Goal: Information Seeking & Learning: Learn about a topic

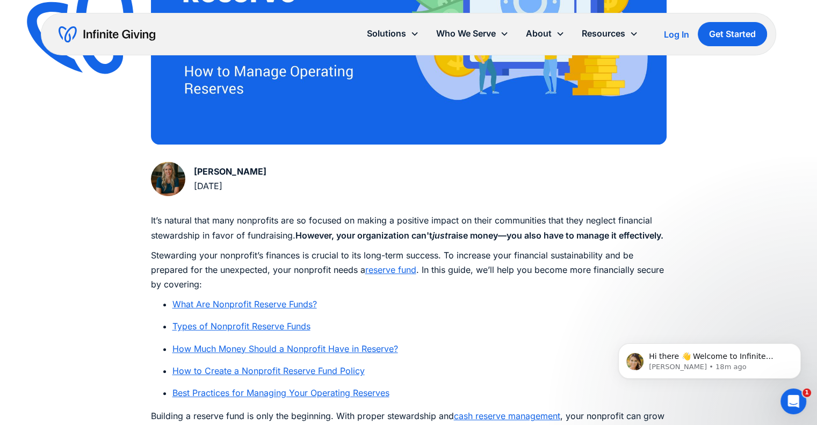
scroll to position [483, 0]
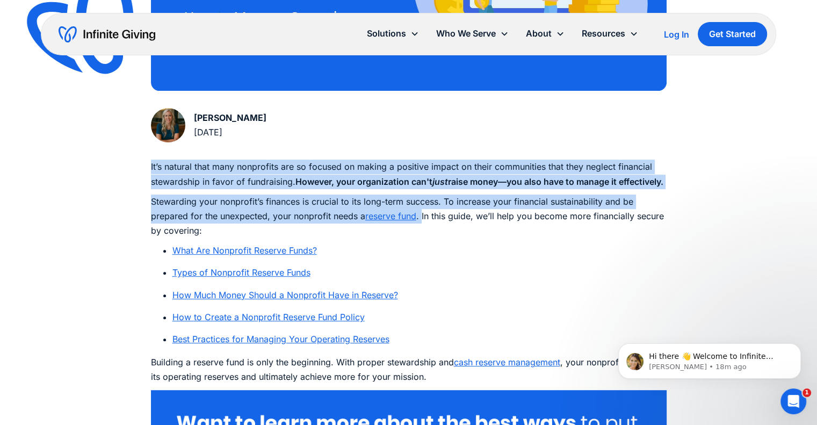
drag, startPoint x: 150, startPoint y: 164, endPoint x: 423, endPoint y: 235, distance: 281.8
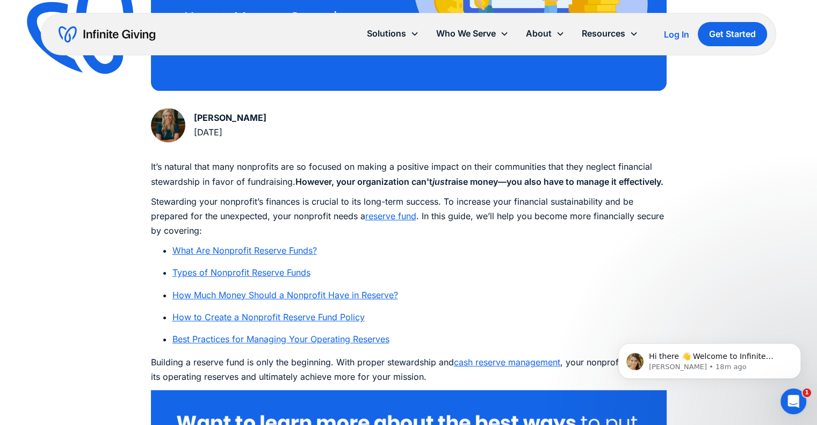
drag, startPoint x: 340, startPoint y: 286, endPoint x: 338, endPoint y: 279, distance: 8.0
click at [341, 280] on li "Types of Nonprofit Reserve Funds" at bounding box center [419, 272] width 494 height 14
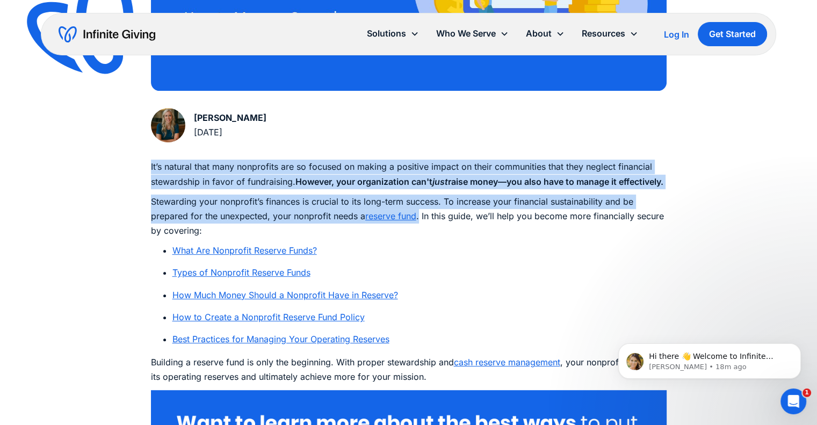
drag, startPoint x: 150, startPoint y: 164, endPoint x: 420, endPoint y: 227, distance: 277.3
copy div "It’s natural that many nonprofits are so focused on making a positive impact on…"
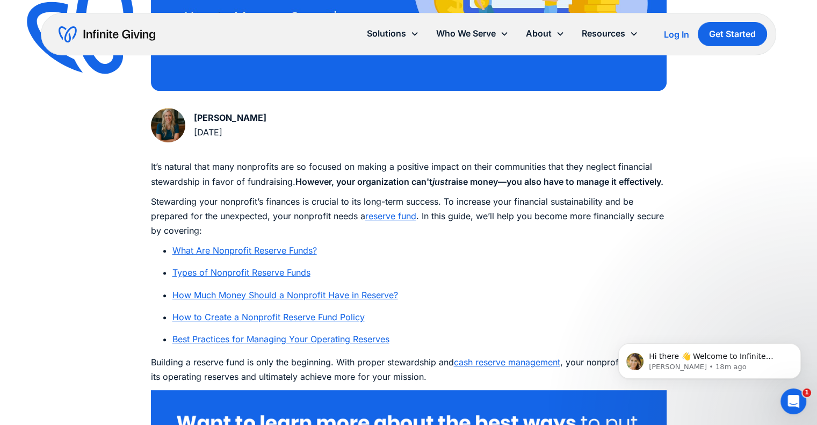
click at [360, 258] on li "What Are Nonprofit Reserve Funds?" at bounding box center [419, 250] width 494 height 14
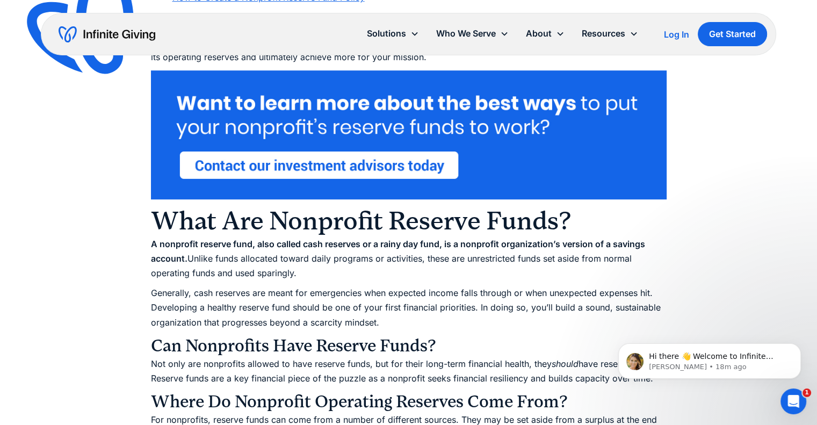
scroll to position [913, 0]
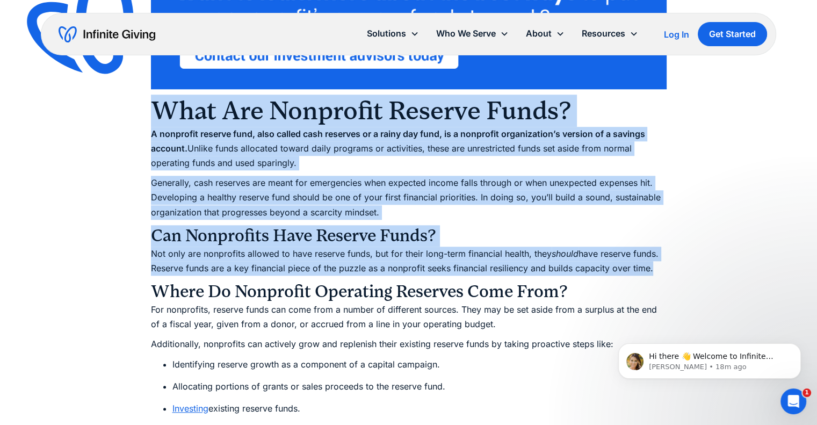
drag, startPoint x: 146, startPoint y: 118, endPoint x: 658, endPoint y: 285, distance: 538.8
copy div "What Are Nonprofit Reserve Funds? A nonprofit reserve fund, also called cash re…"
click at [355, 275] on p "Not only are nonprofits allowed to have reserve funds, but for their long-term …" at bounding box center [409, 260] width 516 height 29
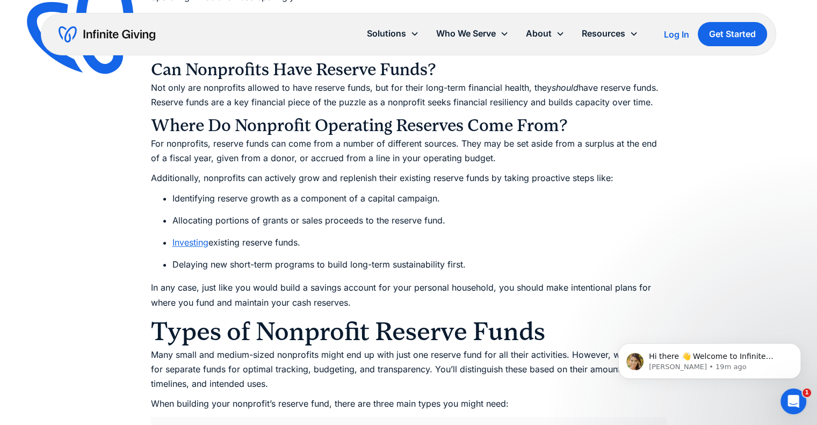
scroll to position [1128, 0]
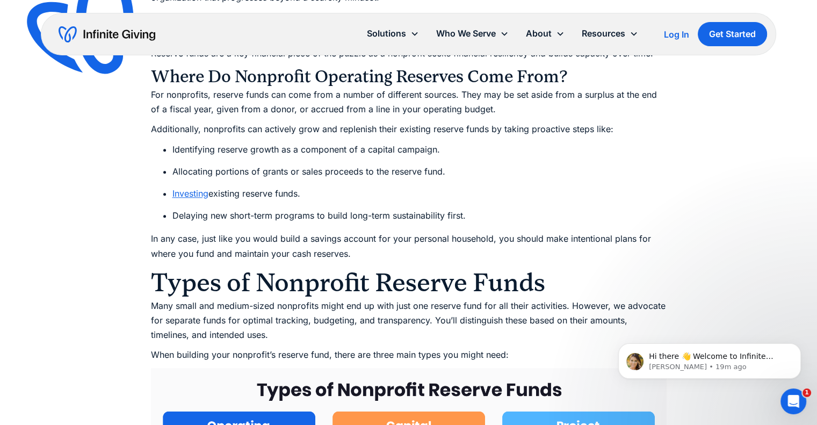
drag, startPoint x: 342, startPoint y: 208, endPoint x: 286, endPoint y: 177, distance: 63.7
click at [333, 201] on li "Investing existing reserve funds." at bounding box center [419, 193] width 494 height 14
click at [162, 116] on p "For nonprofits, reserve funds can come from a number of different sources. They…" at bounding box center [409, 102] width 516 height 29
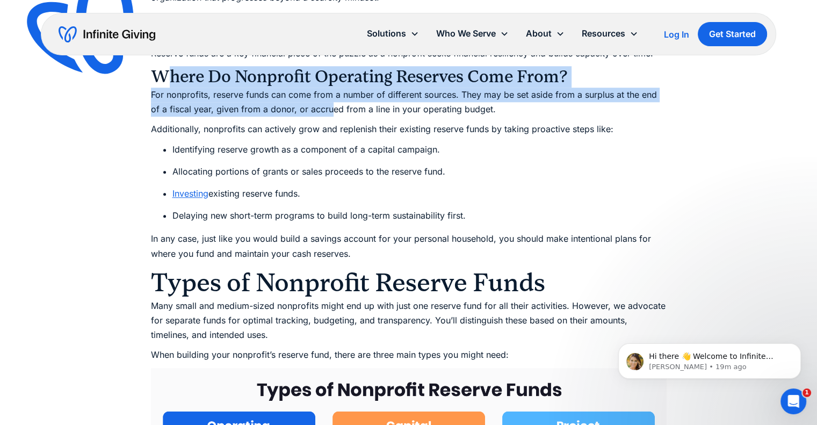
drag, startPoint x: 163, startPoint y: 90, endPoint x: 316, endPoint y: 118, distance: 155.6
click at [168, 88] on h3 "Where Do Nonprofit Operating Reserves Come From?" at bounding box center [409, 76] width 516 height 21
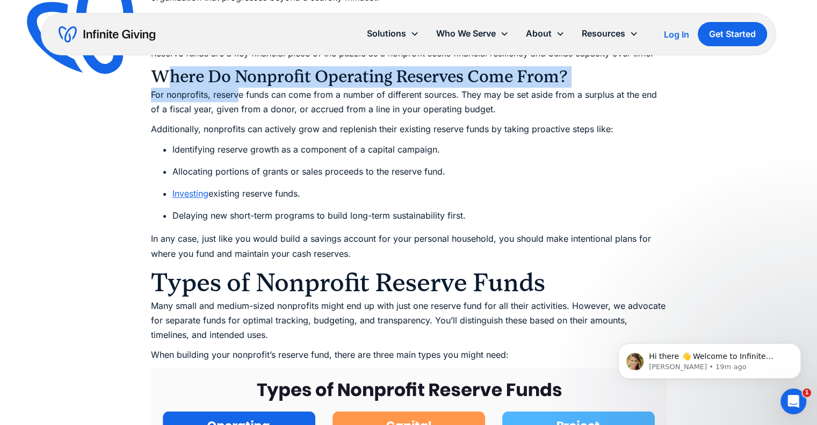
drag, startPoint x: 161, startPoint y: 91, endPoint x: 238, endPoint y: 103, distance: 78.2
click at [154, 85] on img at bounding box center [90, 29] width 142 height 137
click at [155, 86] on img at bounding box center [90, 29] width 142 height 137
click at [168, 88] on h3 "Where Do Nonprofit Operating Reserves Come From?" at bounding box center [409, 76] width 516 height 21
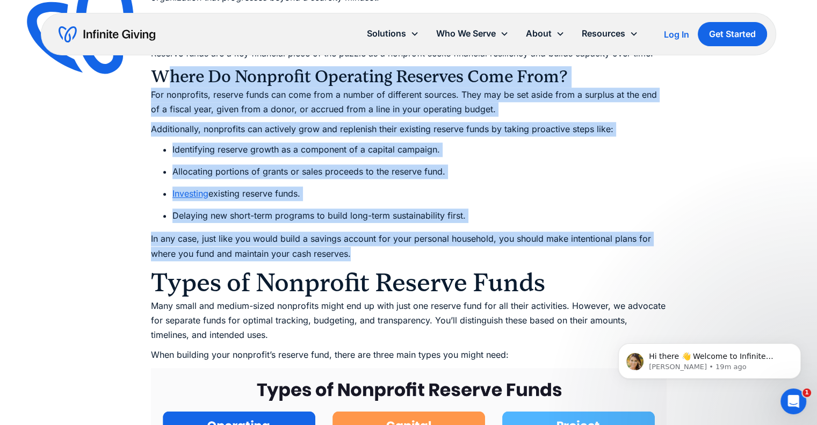
drag, startPoint x: 173, startPoint y: 89, endPoint x: 479, endPoint y: 266, distance: 353.7
copy div "here Do Nonprofit Operating Reserves Come From? For nonprofits, reserve funds c…"
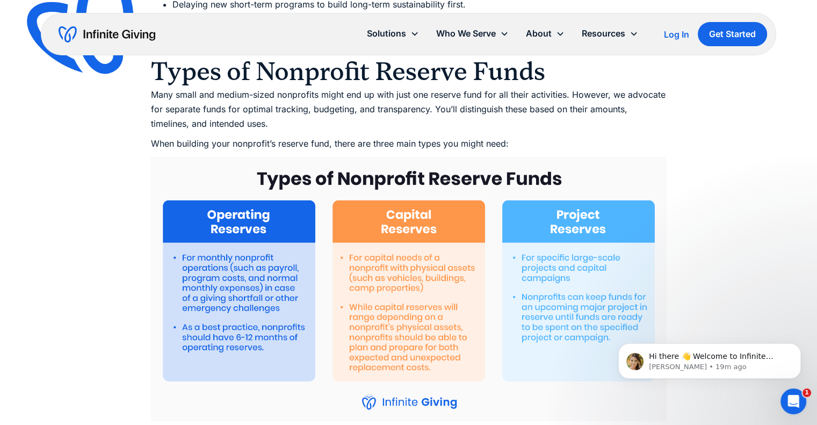
scroll to position [1342, 0]
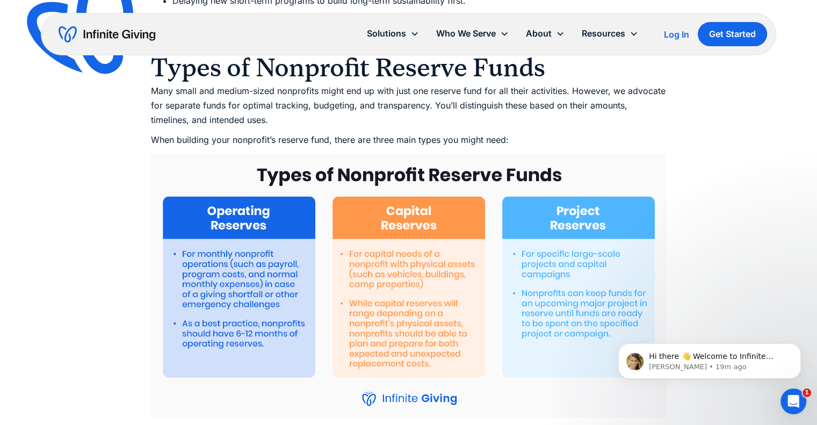
drag, startPoint x: 398, startPoint y: 151, endPoint x: 275, endPoint y: 120, distance: 126.5
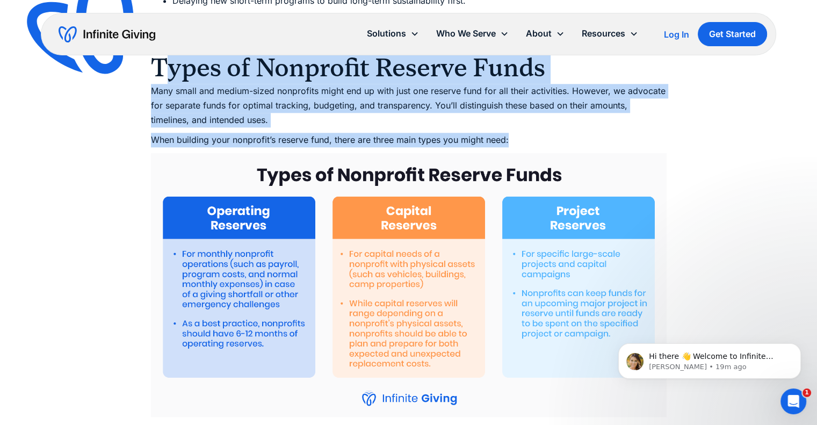
drag, startPoint x: 174, startPoint y: 86, endPoint x: 514, endPoint y: 165, distance: 349.4
copy div "ypes of Nonprofit Reserve Funds Many small and medium-sized nonprofits might en…"
click at [329, 215] on img at bounding box center [409, 285] width 516 height 264
drag, startPoint x: 347, startPoint y: 163, endPoint x: 343, endPoint y: 158, distance: 6.8
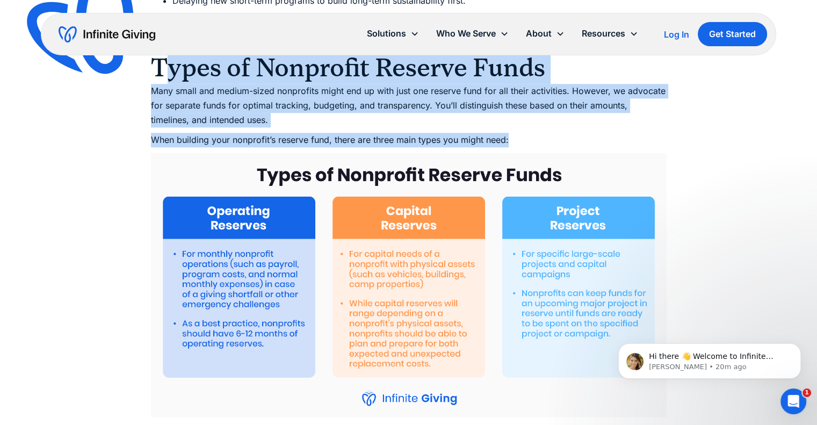
click at [347, 147] on p "When building your nonprofit’s reserve fund, there are three main types you mig…" at bounding box center [409, 140] width 516 height 14
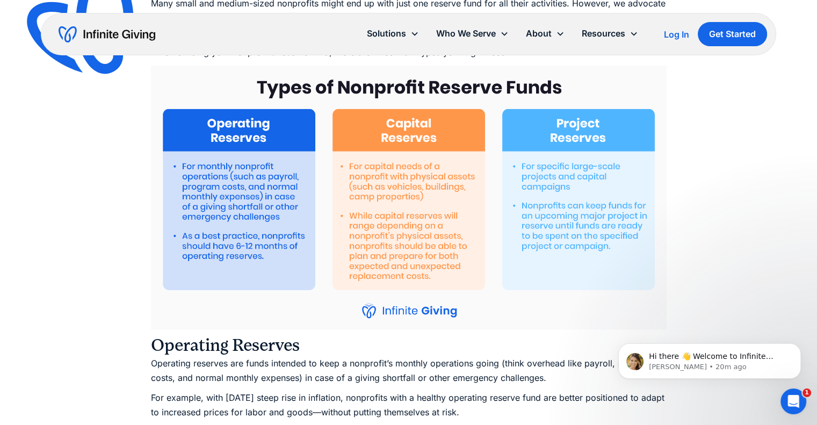
scroll to position [1450, 0]
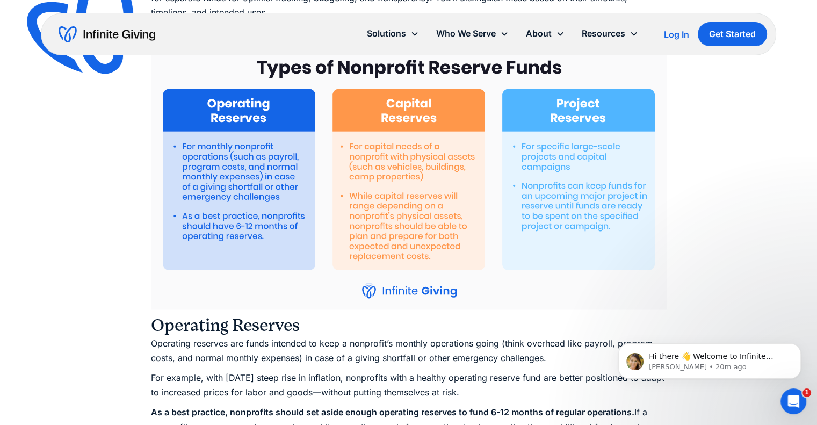
click at [165, 103] on img at bounding box center [409, 178] width 516 height 264
drag, startPoint x: 149, startPoint y: 110, endPoint x: 245, endPoint y: 166, distance: 111.0
click at [245, 166] on img at bounding box center [409, 178] width 516 height 264
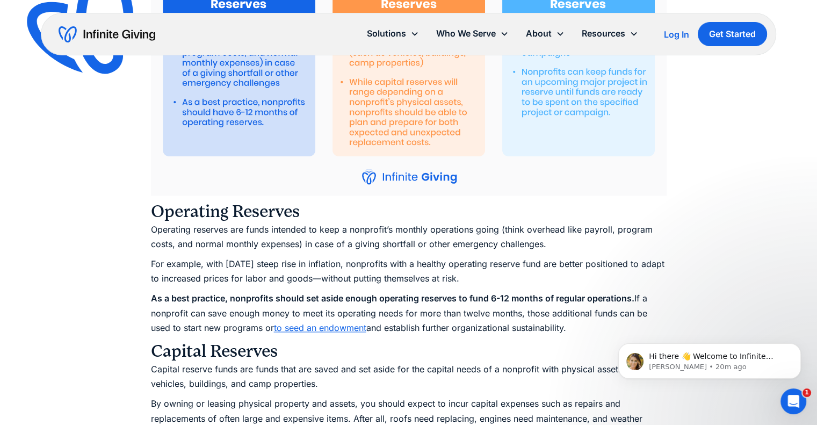
scroll to position [1611, 0]
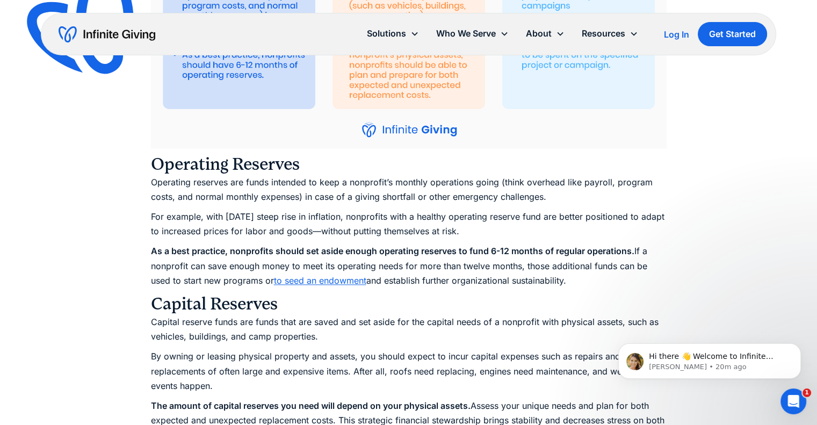
drag, startPoint x: 155, startPoint y: 173, endPoint x: 577, endPoint y: 301, distance: 441.4
copy div "Operating Reserves Operating reserves are funds intended to keep a nonprofit’s …"
click at [352, 311] on h3 "Capital Reserves" at bounding box center [409, 303] width 516 height 21
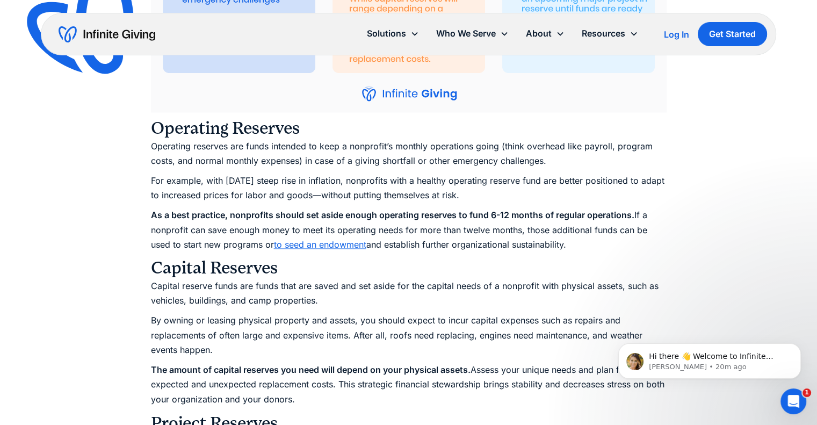
scroll to position [1718, 0]
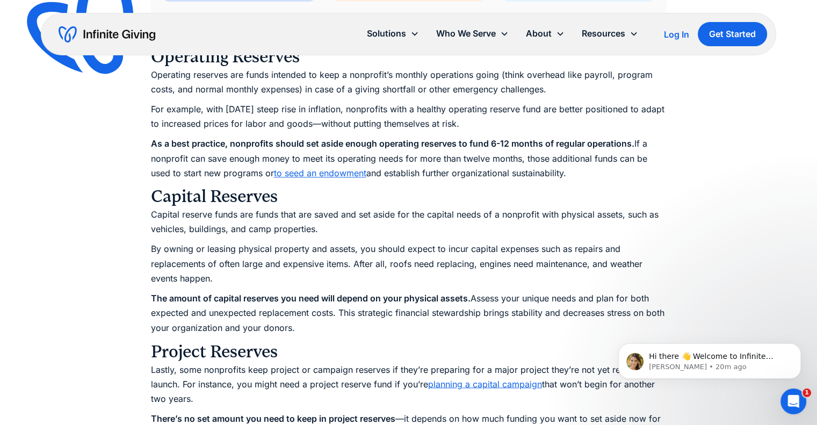
drag, startPoint x: 153, startPoint y: 204, endPoint x: 390, endPoint y: 410, distance: 314.4
copy div "Capital Reserves Capital reserve funds are funds that are saved and set aside f…"
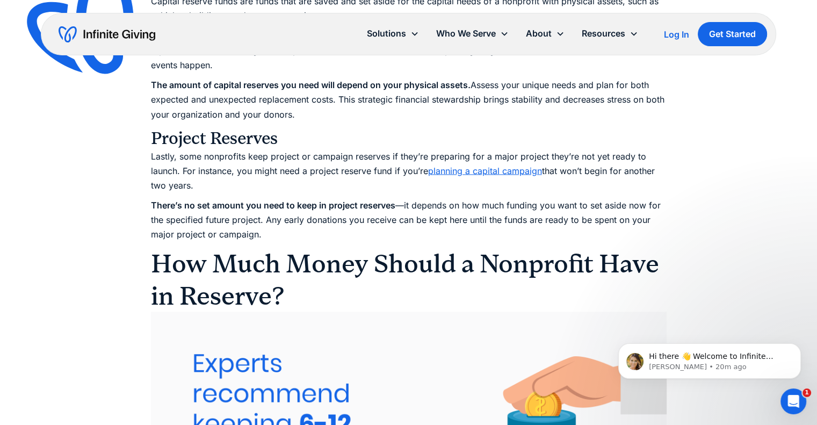
scroll to position [1933, 0]
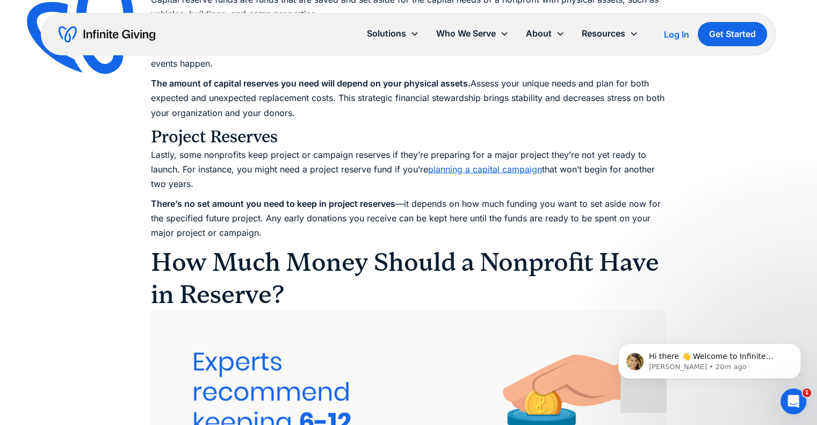
click at [258, 240] on p "There’s no set amount you need to keep in project reserves —it depends on how m…" at bounding box center [409, 218] width 516 height 44
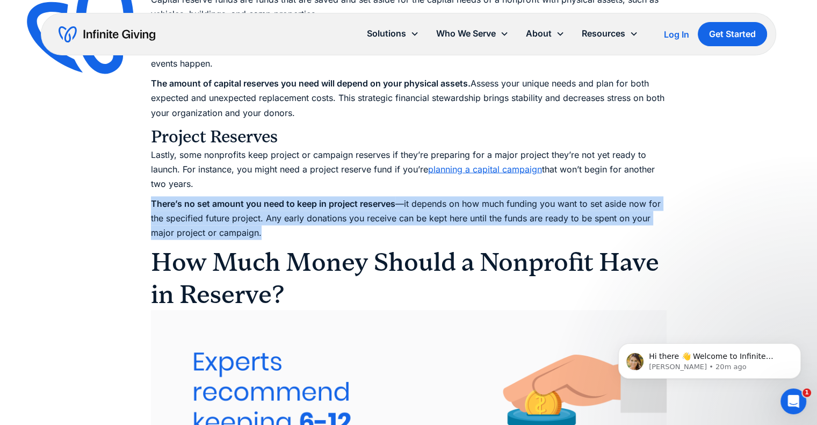
drag, startPoint x: 150, startPoint y: 216, endPoint x: 286, endPoint y: 252, distance: 141.2
copy p "There’s no set amount you need to keep in project reserves —it depends on how m…"
drag, startPoint x: 336, startPoint y: 332, endPoint x: 335, endPoint y: 325, distance: 7.0
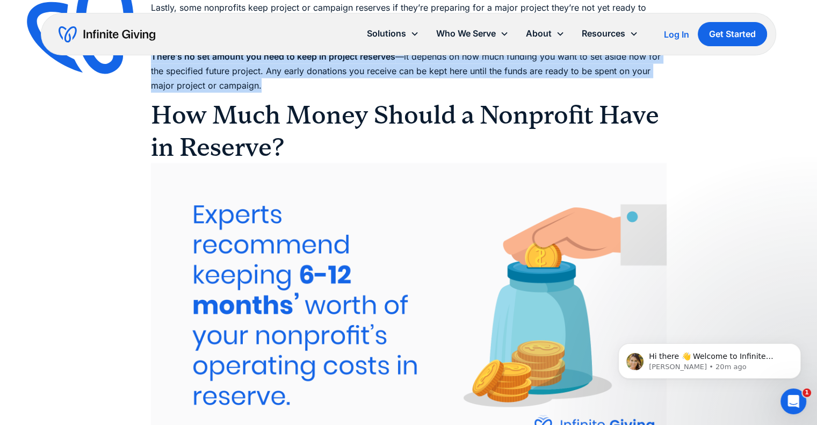
scroll to position [2041, 0]
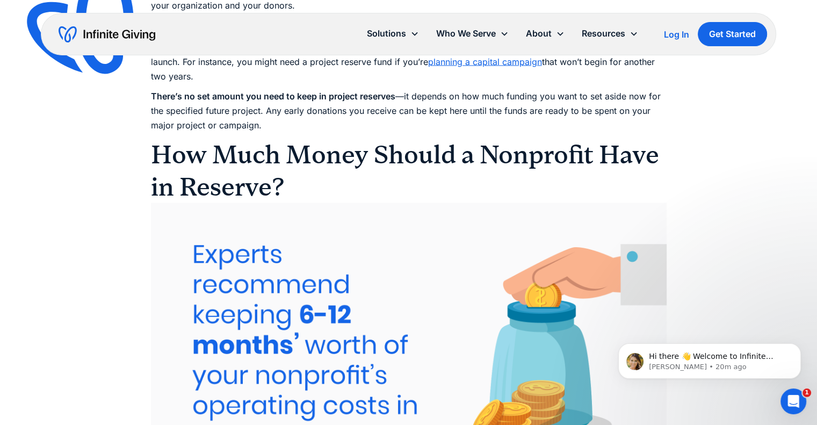
click at [184, 167] on h2 "How Much Money Should a Nonprofit Have in Reserve?" at bounding box center [409, 170] width 516 height 64
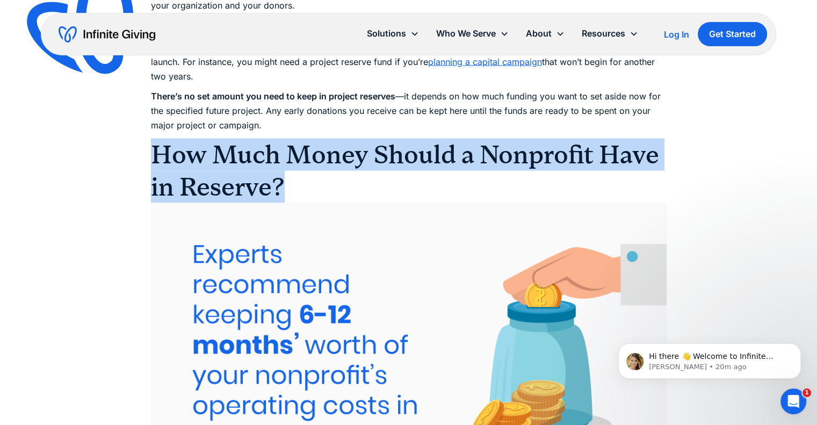
drag, startPoint x: 155, startPoint y: 163, endPoint x: 290, endPoint y: 212, distance: 143.9
click at [290, 202] on h2 "How Much Money Should a Nonprofit Have in Reserve?" at bounding box center [409, 170] width 516 height 64
copy h2 "How Much Money Should a Nonprofit Have in Reserve?"
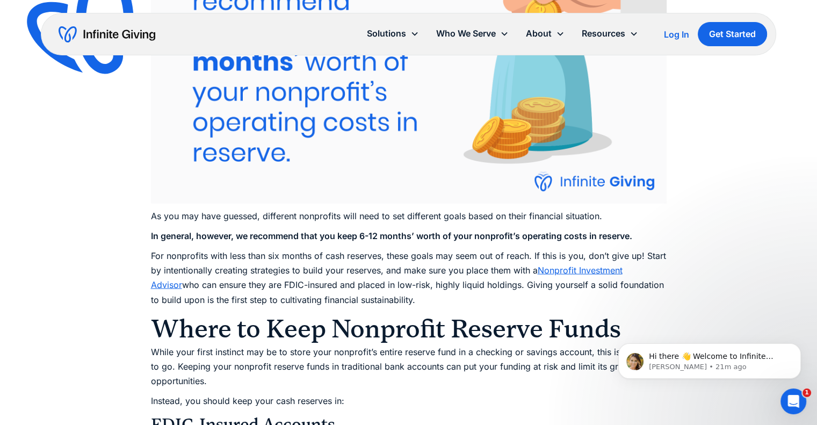
scroll to position [2363, 0]
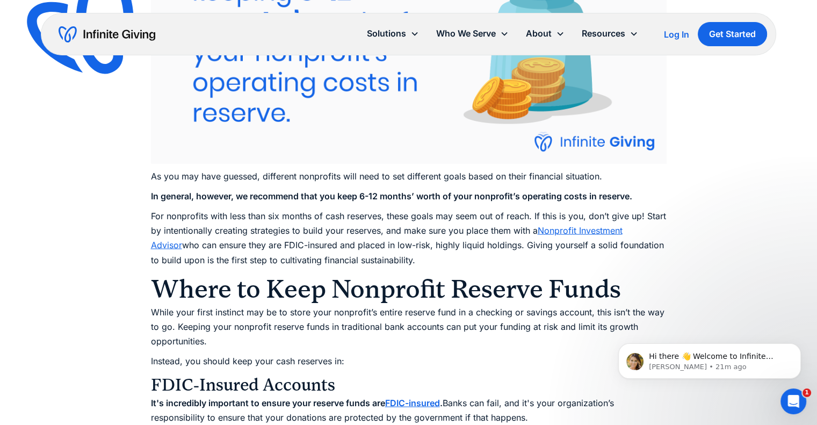
drag, startPoint x: 153, startPoint y: 189, endPoint x: 662, endPoint y: 277, distance: 516.6
copy div "As you may have guessed, different nonprofits will need to set different goals …"
drag, startPoint x: 380, startPoint y: 384, endPoint x: 372, endPoint y: 350, distance: 35.2
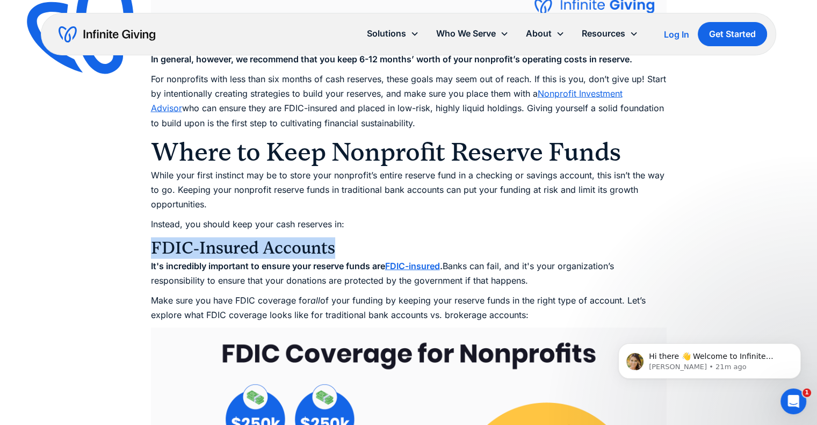
scroll to position [2578, 0]
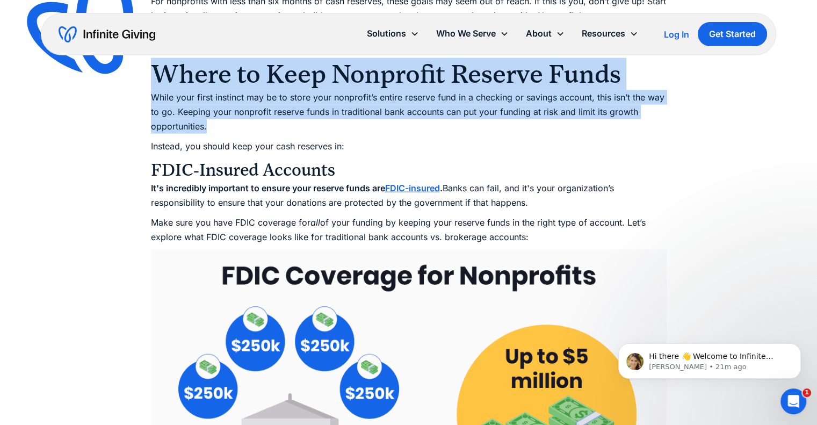
drag, startPoint x: 161, startPoint y: 85, endPoint x: 210, endPoint y: 137, distance: 71.8
copy div "Where to Keep Nonprofit Reserve Funds While your first instinct may be to store…"
click at [368, 316] on img at bounding box center [409, 430] width 516 height 361
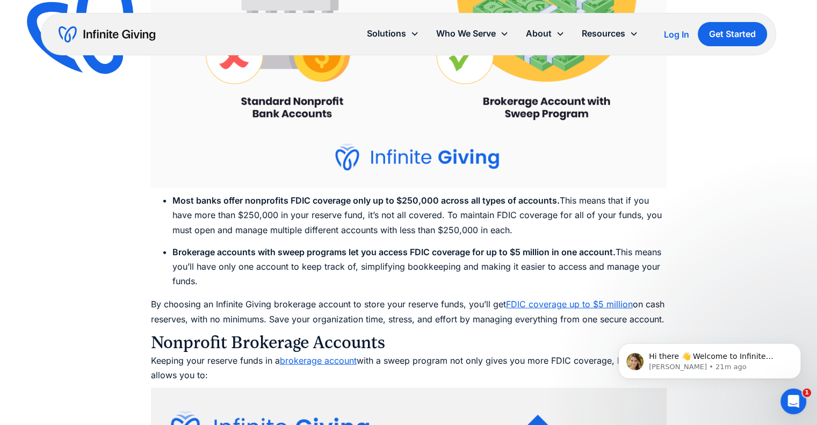
scroll to position [3007, 0]
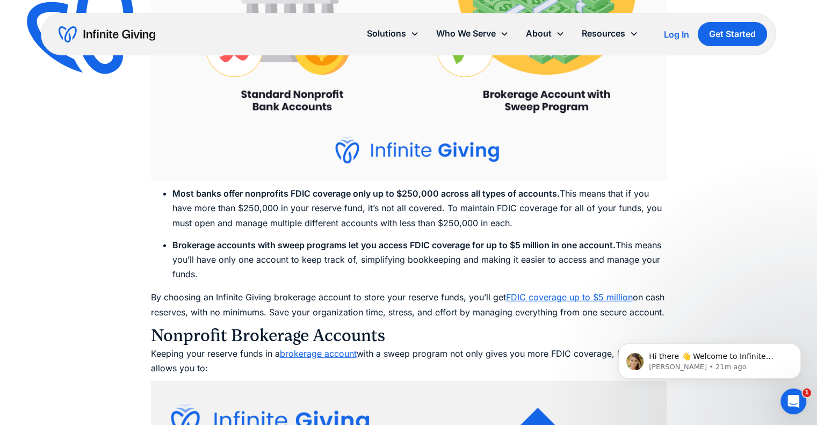
drag, startPoint x: 168, startPoint y: 207, endPoint x: 393, endPoint y: 290, distance: 239.9
click at [393, 281] on ul "Most banks offer nonprofits FDIC coverage only up to $250,000 across all types …" at bounding box center [409, 233] width 516 height 95
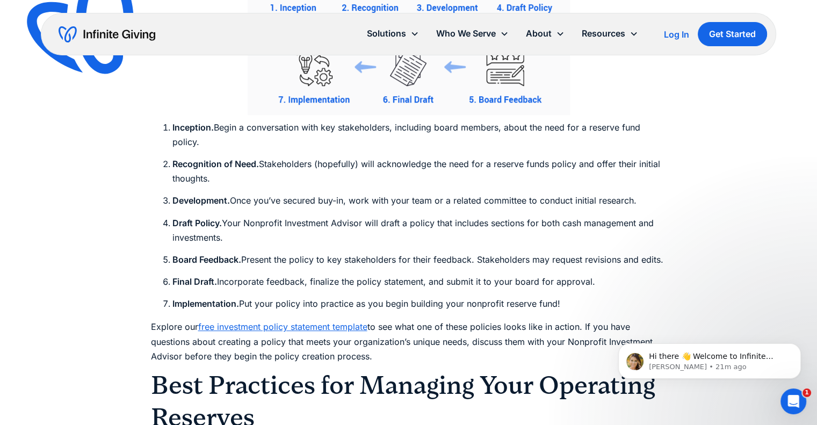
scroll to position [4725, 0]
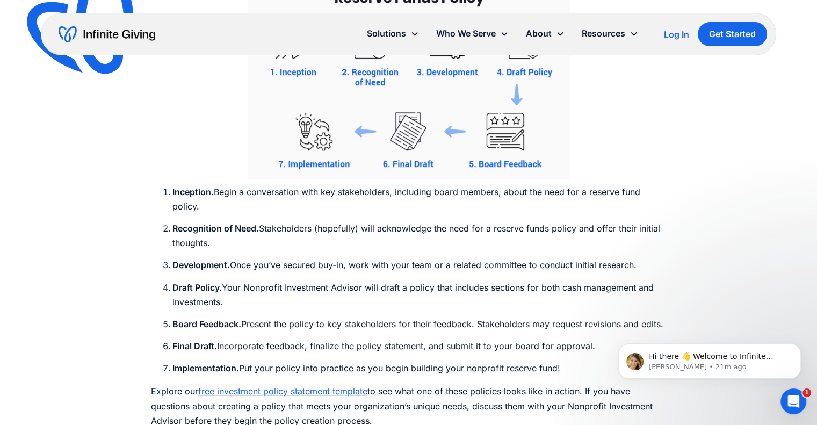
click at [336, 244] on li "Recognition of Need. Stakeholders (hopefully) will acknowledge the need for a r…" at bounding box center [419, 235] width 494 height 29
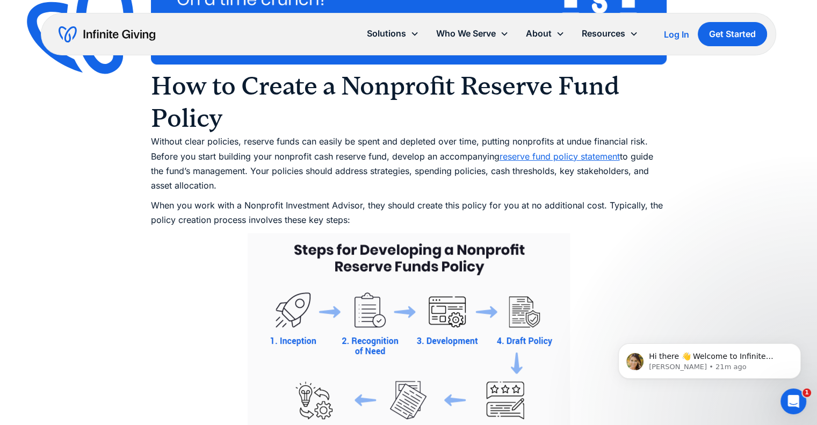
scroll to position [4457, 0]
drag, startPoint x: 155, startPoint y: 133, endPoint x: 242, endPoint y: 197, distance: 108.4
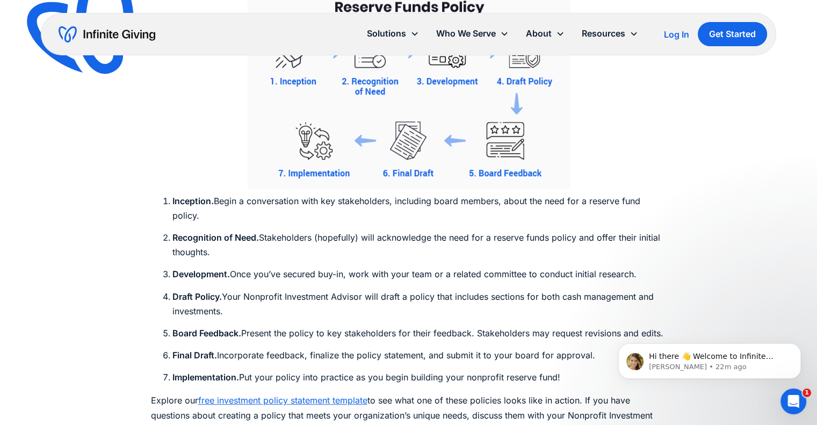
scroll to position [4779, 0]
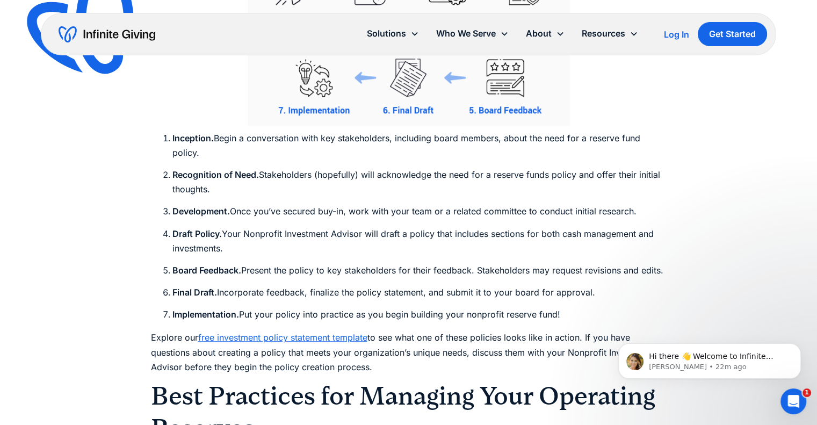
drag, startPoint x: 163, startPoint y: 152, endPoint x: 573, endPoint y: 326, distance: 445.3
click at [573, 322] on ol "Inception. Begin a conversation with key stakeholders, including board members,…" at bounding box center [409, 226] width 516 height 191
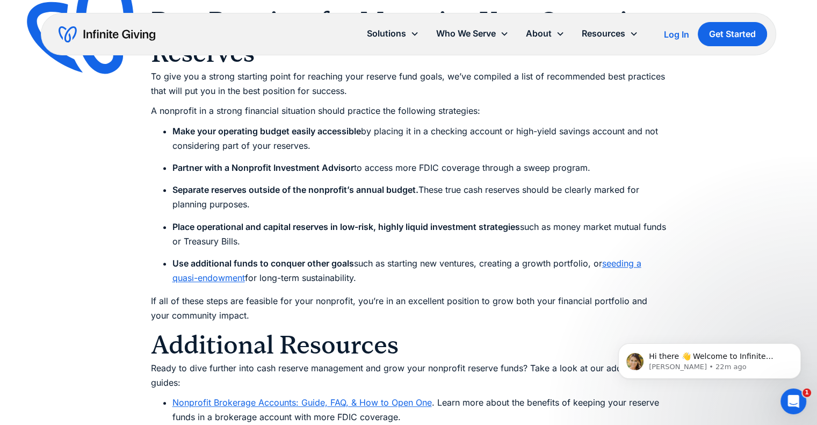
scroll to position [5155, 0]
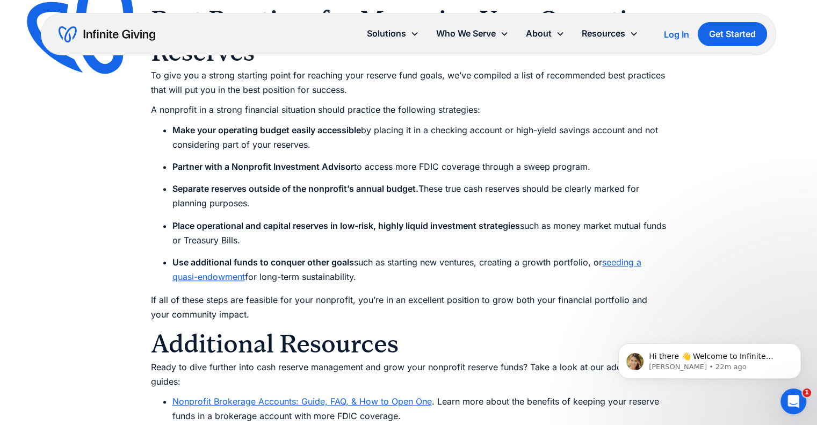
drag, startPoint x: 206, startPoint y: 75, endPoint x: 186, endPoint y: 77, distance: 20.0
click at [201, 68] on h2 "Best Practices for Managing Your Operating Reserves" at bounding box center [409, 36] width 516 height 64
drag, startPoint x: 200, startPoint y: 102, endPoint x: 201, endPoint y: 109, distance: 7.1
click at [200, 97] on p "To give you a strong starting point for reaching your reserve fund goals, we’ve…" at bounding box center [409, 82] width 516 height 29
drag, startPoint x: 158, startPoint y: 97, endPoint x: 204, endPoint y: 108, distance: 47.5
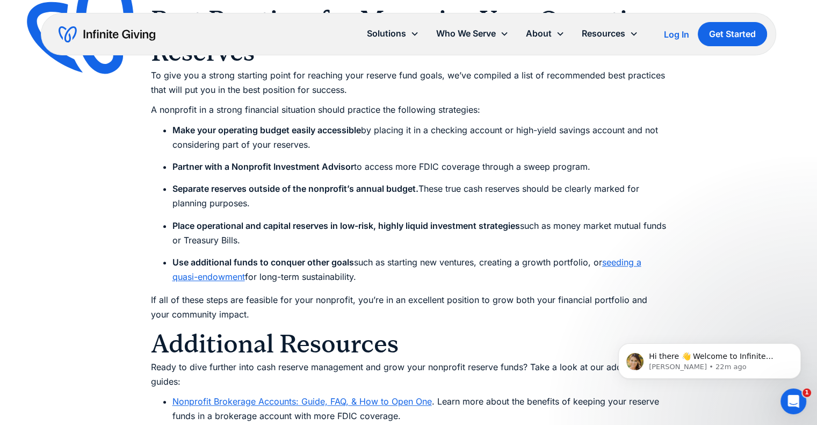
click at [157, 97] on img at bounding box center [90, 29] width 142 height 137
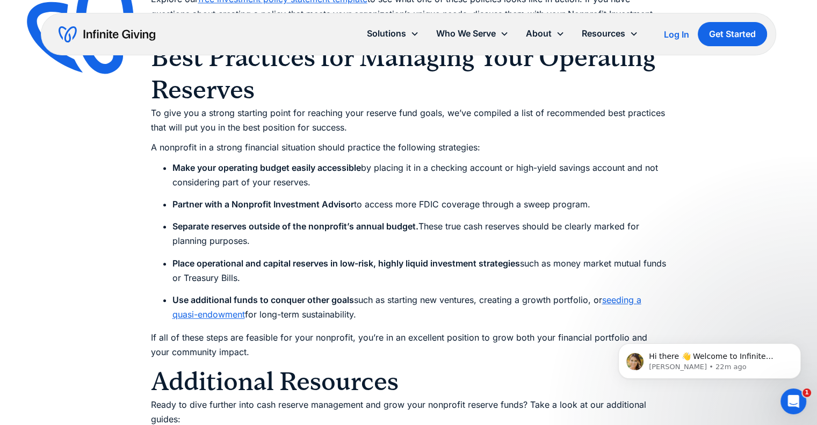
scroll to position [5101, 0]
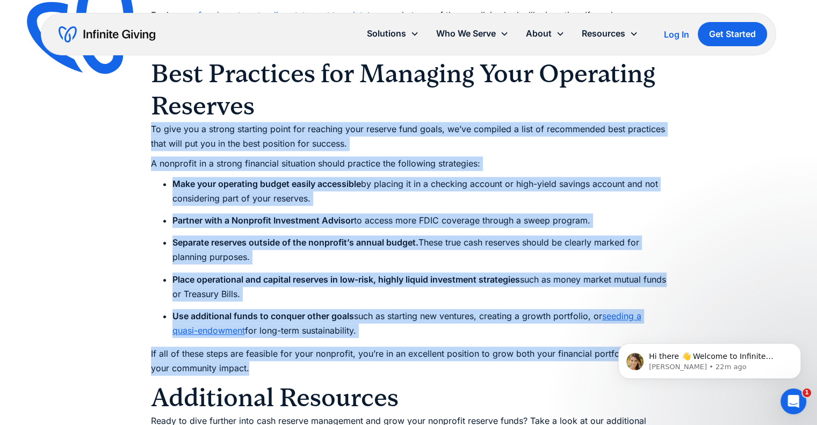
drag, startPoint x: 152, startPoint y: 141, endPoint x: 496, endPoint y: 384, distance: 420.7
